Goal: Answer question/provide support

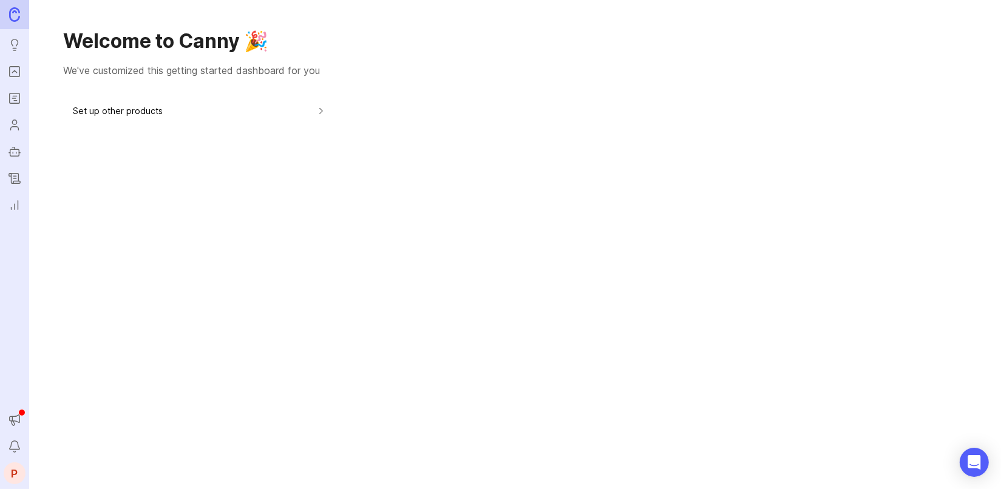
click at [16, 10] on img at bounding box center [14, 14] width 11 height 14
click at [18, 414] on div "Announcements" at bounding box center [21, 412] width 7 height 7
click at [12, 452] on icon "Notifications" at bounding box center [14, 446] width 13 height 15
click at [832, 382] on div "Welcome to Canny 🎉 We've customized this getting started dashboard for you Set …" at bounding box center [514, 244] width 971 height 489
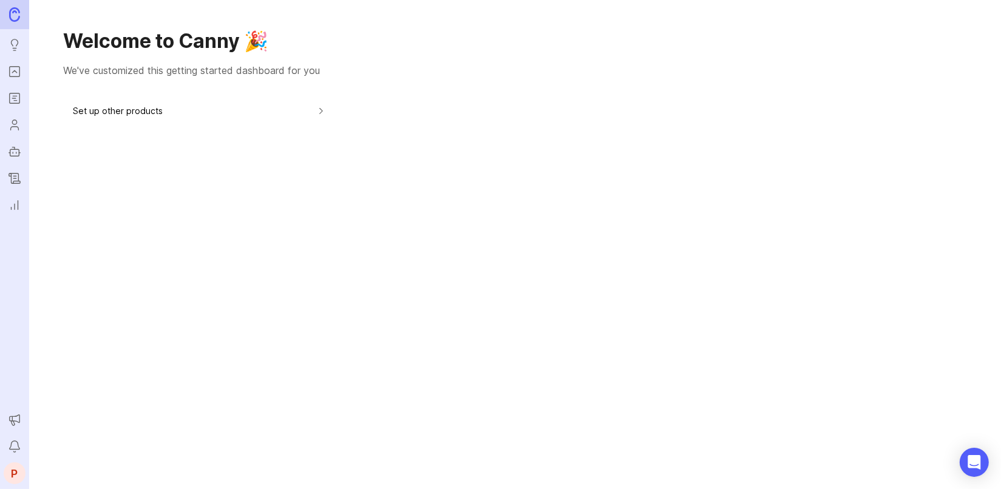
click at [12, 444] on icon "Notifications" at bounding box center [14, 446] width 13 height 15
click at [320, 111] on div "button" at bounding box center [321, 110] width 11 height 13
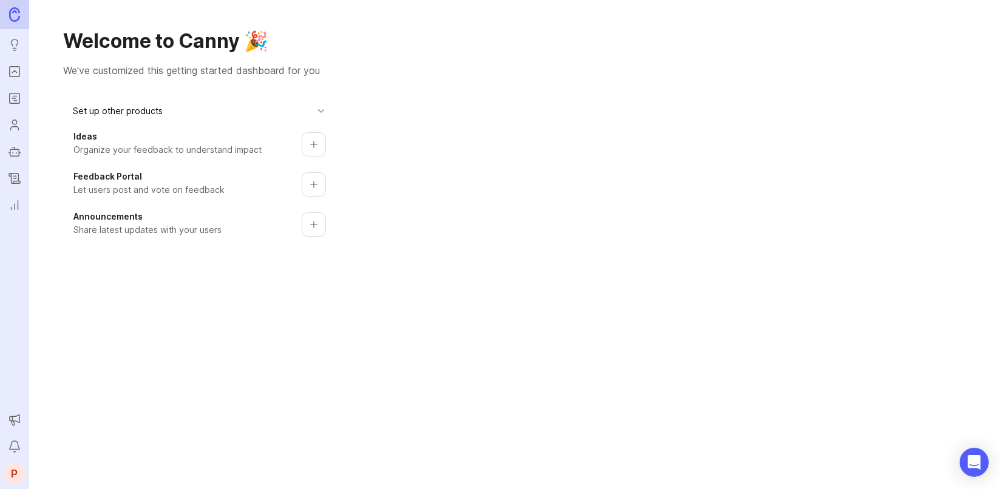
click at [320, 111] on div "button" at bounding box center [321, 110] width 11 height 13
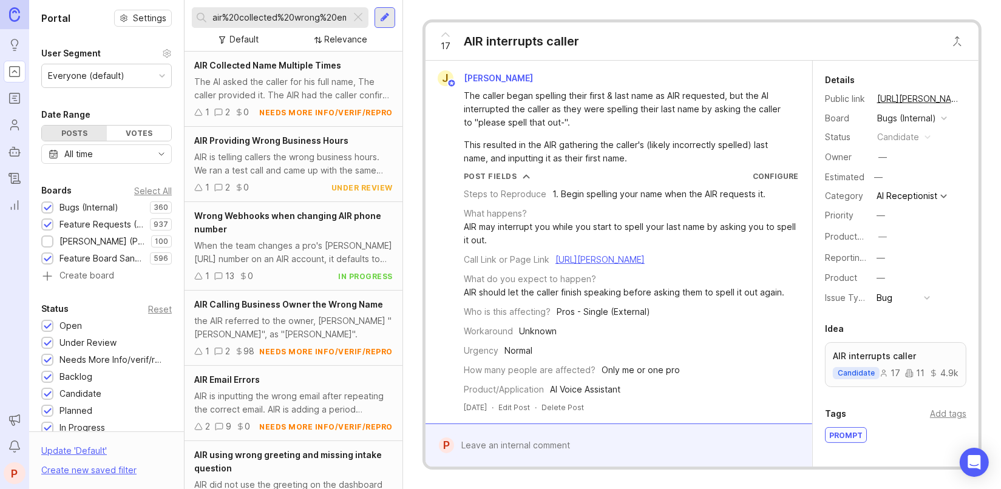
click at [360, 14] on div at bounding box center [358, 18] width 15 height 16
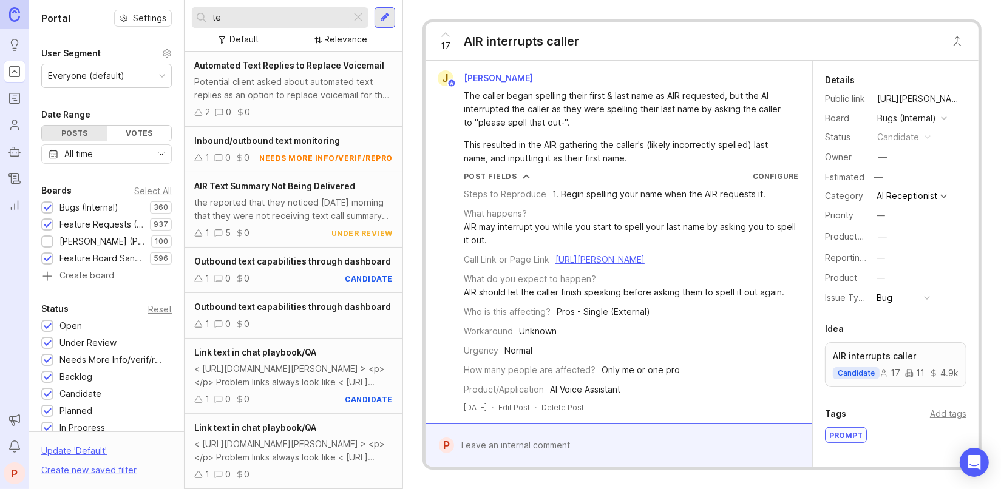
type input "t"
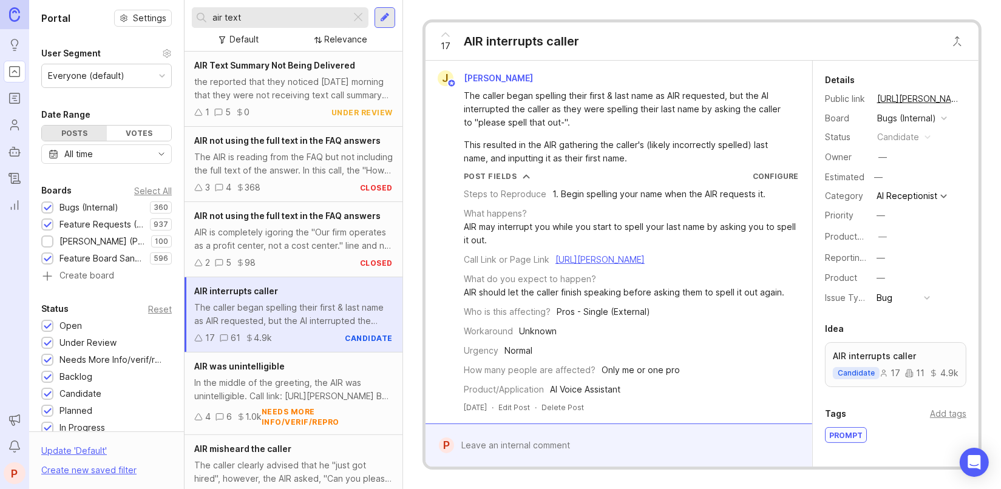
type input "air text"
click at [277, 67] on span "AIR Text Summary Not Being Delivered" at bounding box center [274, 65] width 161 height 10
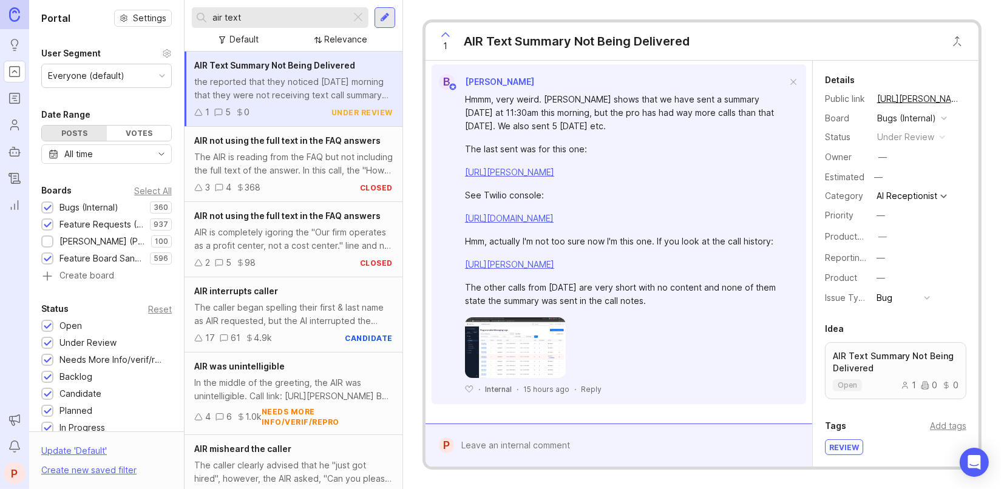
scroll to position [963, 0]
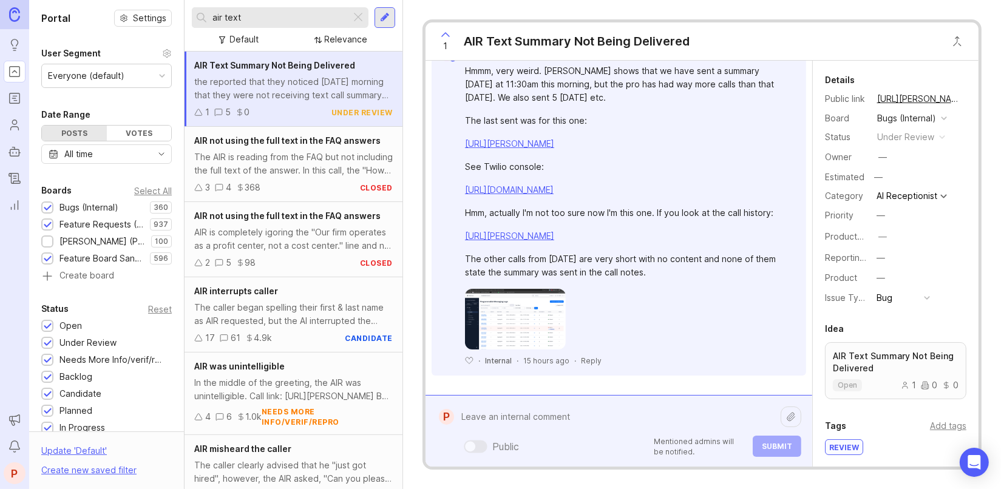
click at [600, 448] on div "Public Mentioned admins will be notified. Submit" at bounding box center [627, 431] width 347 height 52
paste textarea "[URL][PERSON_NAME][DOMAIN_NAME]"
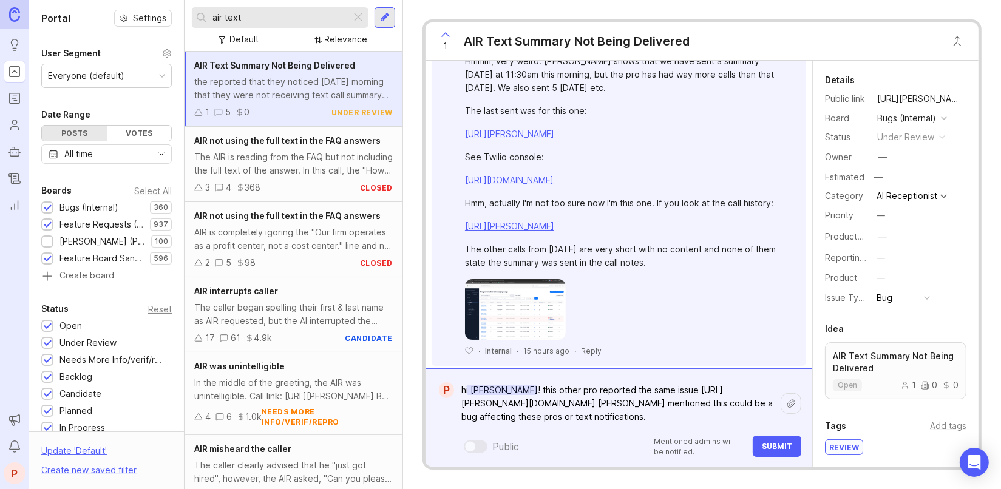
scroll to position [1018, 0]
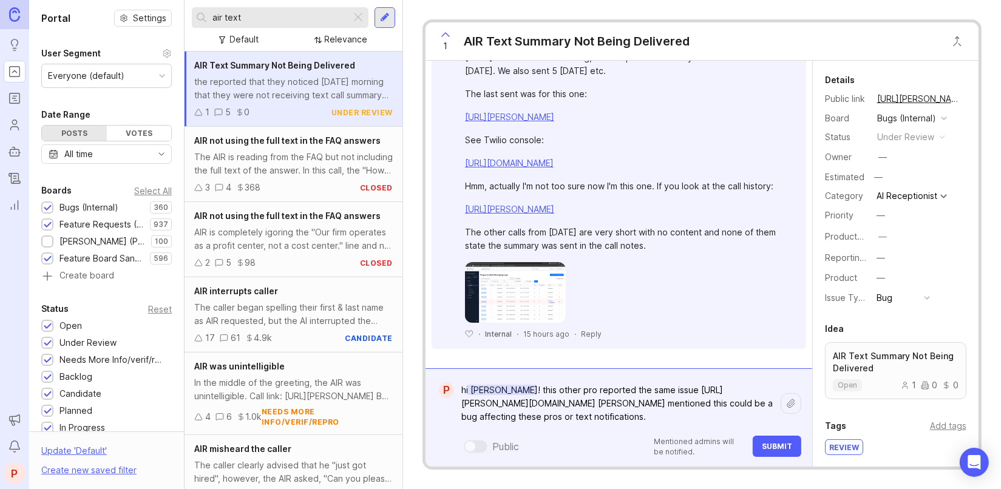
type textarea "hi [PERSON_NAME]! this other pro reported the same issue [URL][PERSON_NAME][DOM…"
click at [765, 445] on span "Submit" at bounding box center [777, 446] width 30 height 9
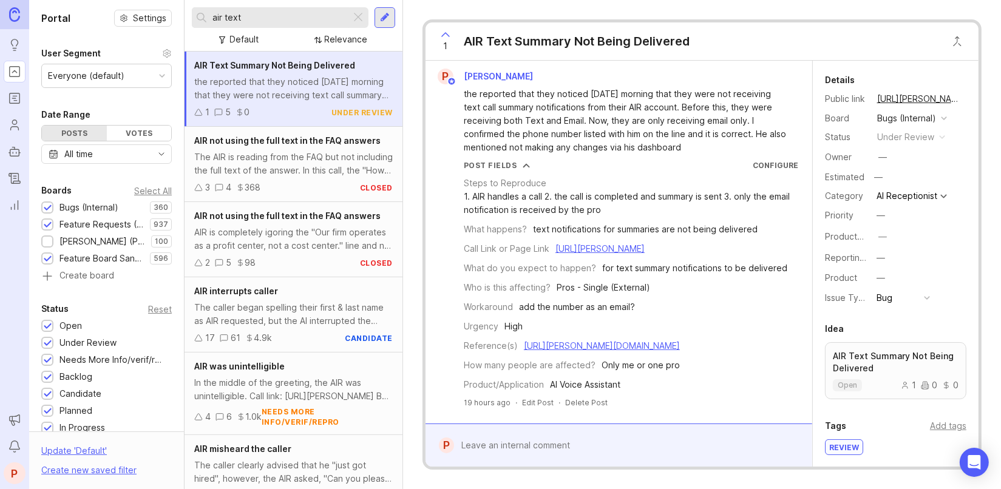
scroll to position [0, 0]
